Goal: Task Accomplishment & Management: Use online tool/utility

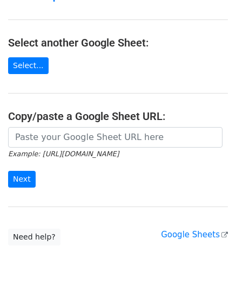
scroll to position [108, 0]
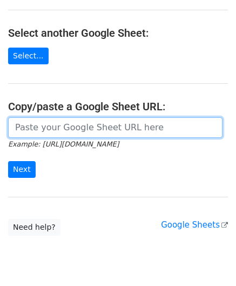
click at [45, 120] on input "url" at bounding box center [115, 127] width 214 height 21
paste input "https://docs.google.com/spreadsheets/d/1rt6fyy_kW8Bog15CUIJ6OMqYVo1wecm66TNI_P8…"
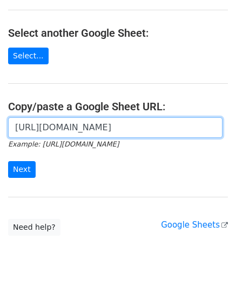
scroll to position [0, 233]
type input "https://docs.google.com/spreadsheets/d/1rt6fyy_kW8Bog15CUIJ6OMqYVo1wecm66TNI_P8…"
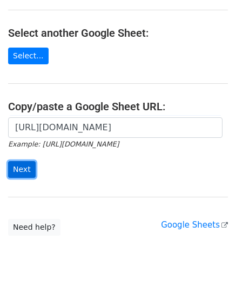
click at [27, 168] on input "Next" at bounding box center [22, 169] width 28 height 17
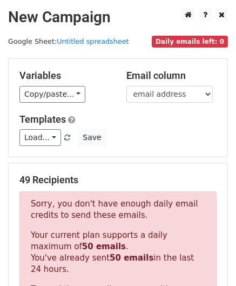
scroll to position [364, 0]
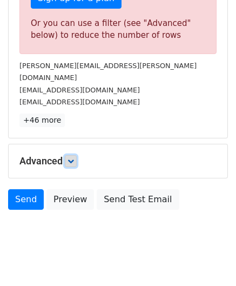
click at [70, 158] on icon at bounding box center [70, 161] width 6 height 6
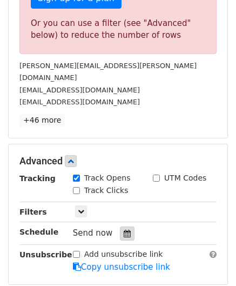
click at [124, 229] on icon at bounding box center [127, 233] width 7 height 8
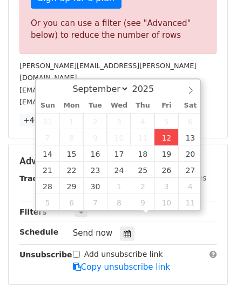
type input "[DATE] 12:00"
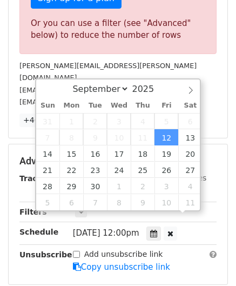
scroll to position [0, 0]
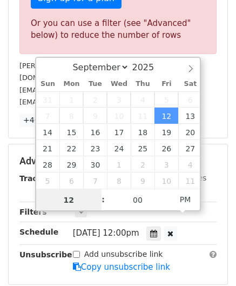
paste input "0"
type input "10"
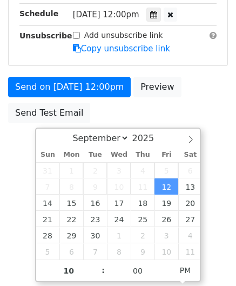
type input "[DATE] 22:00"
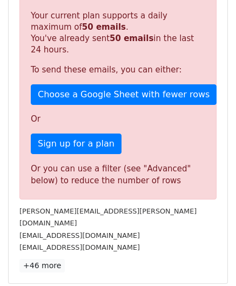
scroll to position [495, 0]
